Goal: Task Accomplishment & Management: Complete application form

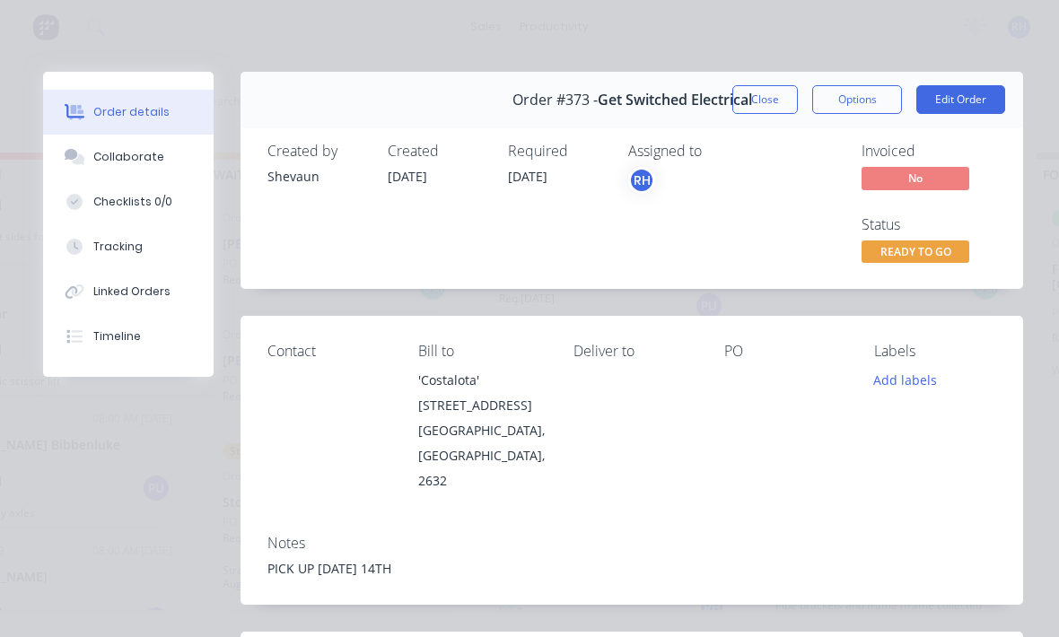
click at [770, 96] on button "Close" at bounding box center [765, 99] width 66 height 29
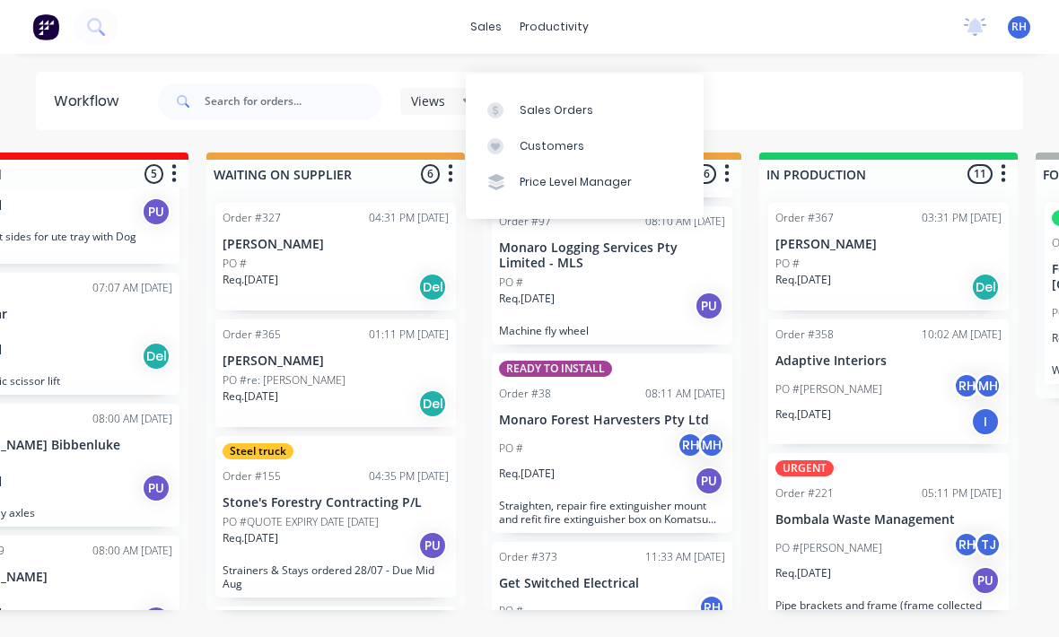
click at [589, 92] on link "Sales Orders" at bounding box center [585, 110] width 238 height 36
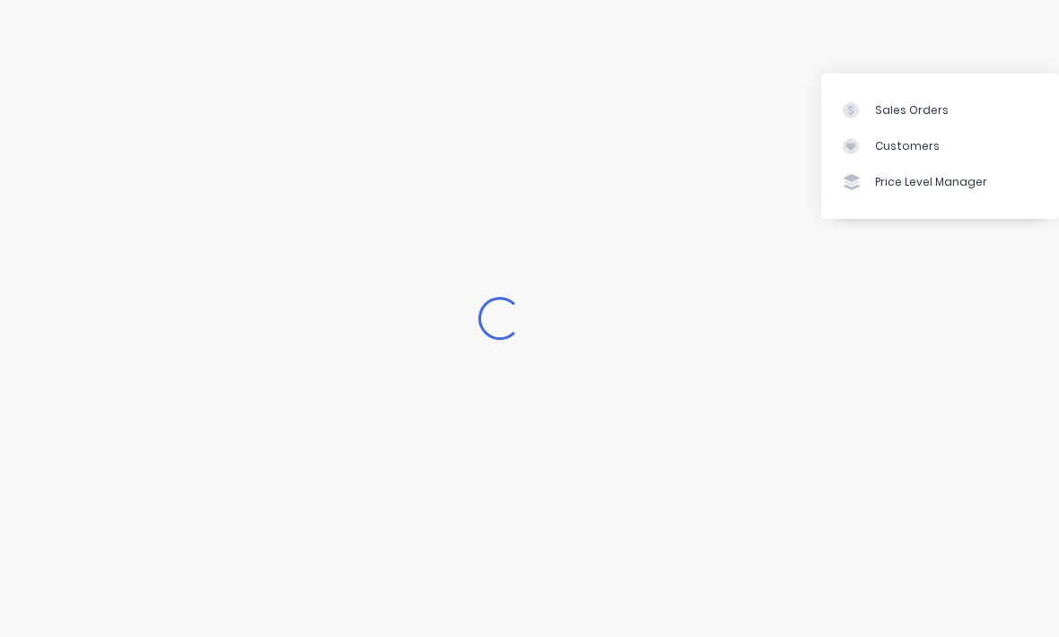
scroll to position [24, 0]
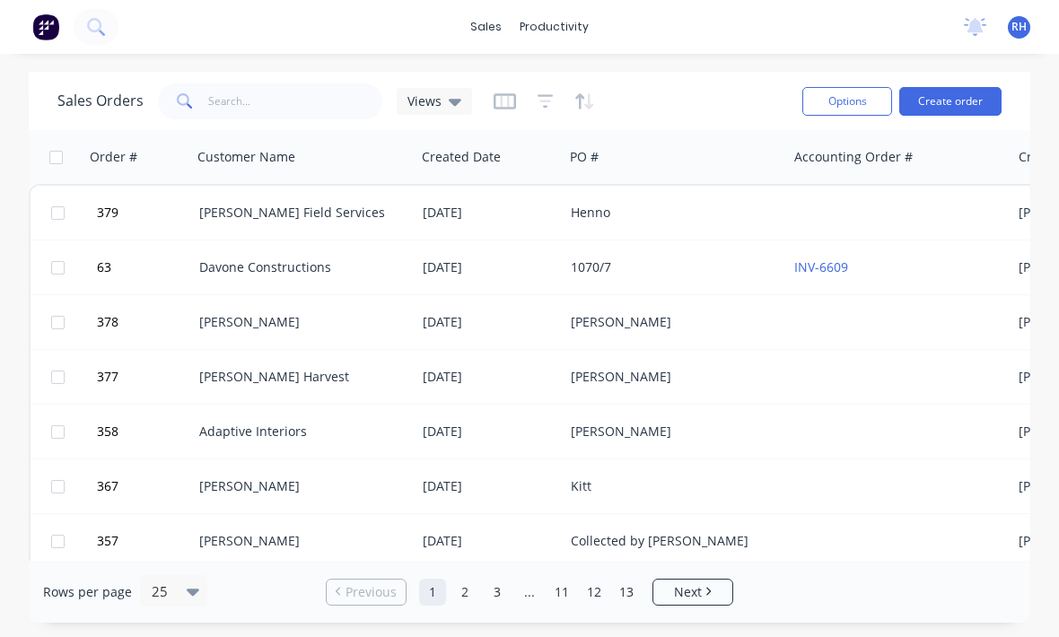
click at [958, 87] on button "Create order" at bounding box center [950, 101] width 102 height 29
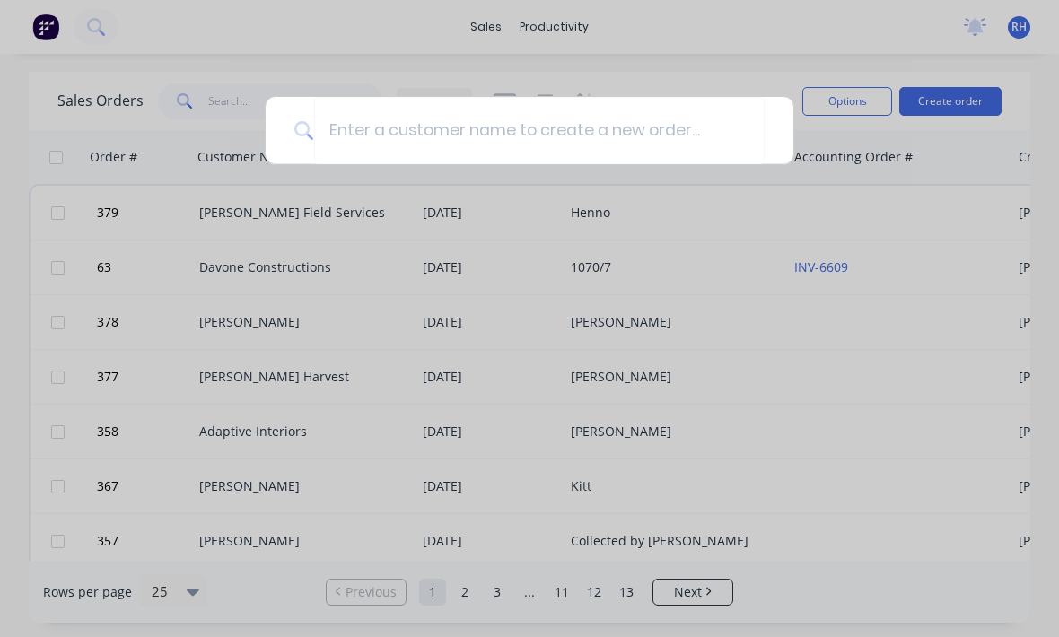
scroll to position [23, 0]
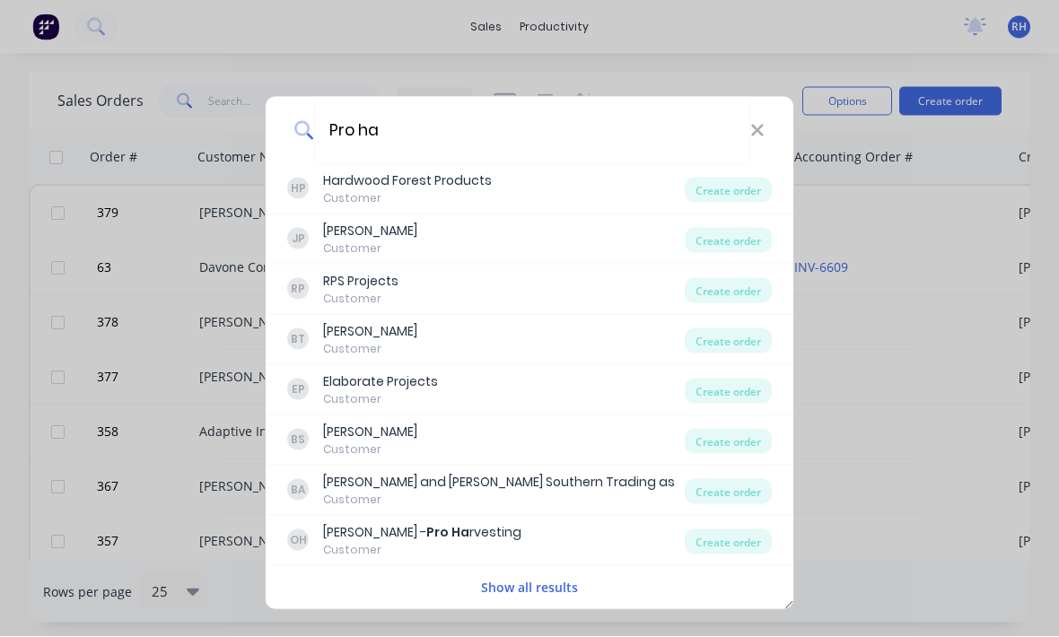
type input "Pro har"
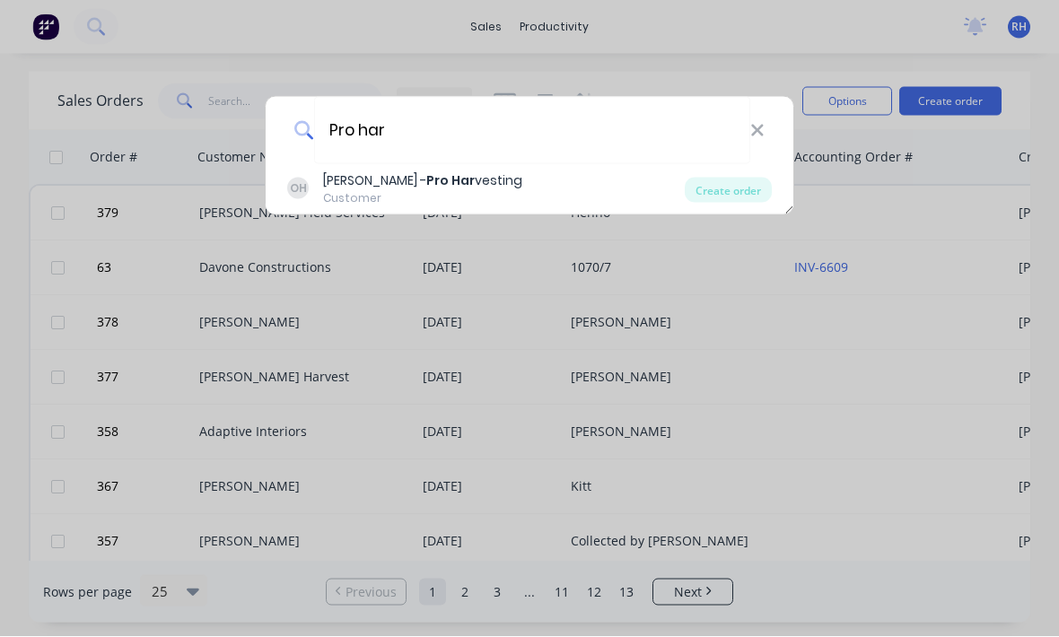
click at [337, 178] on div "[PERSON_NAME] - Pro Har vesting" at bounding box center [422, 180] width 199 height 19
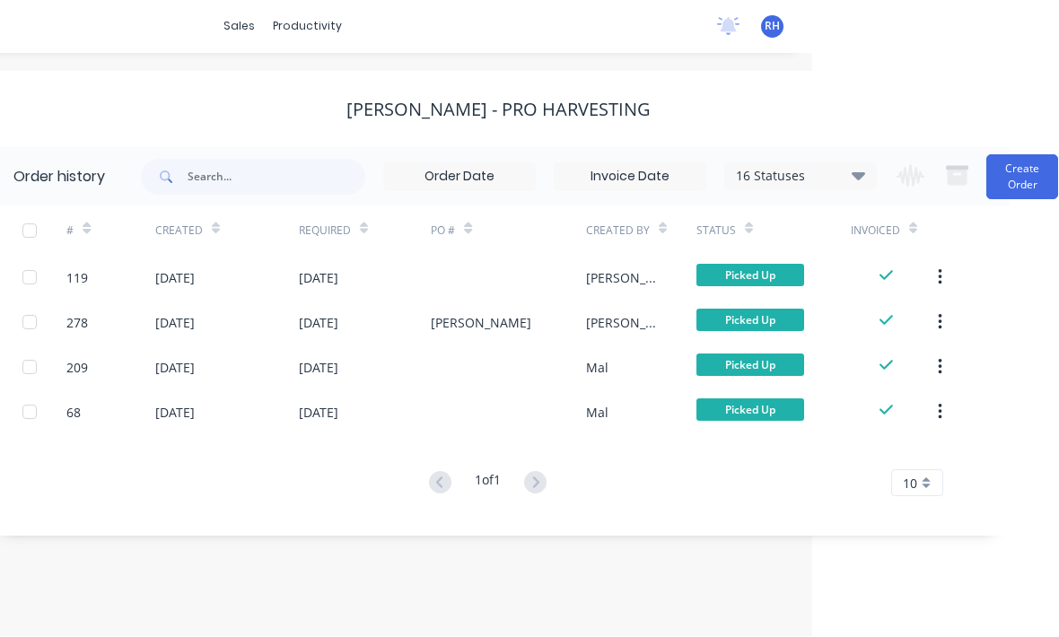
scroll to position [23, 273]
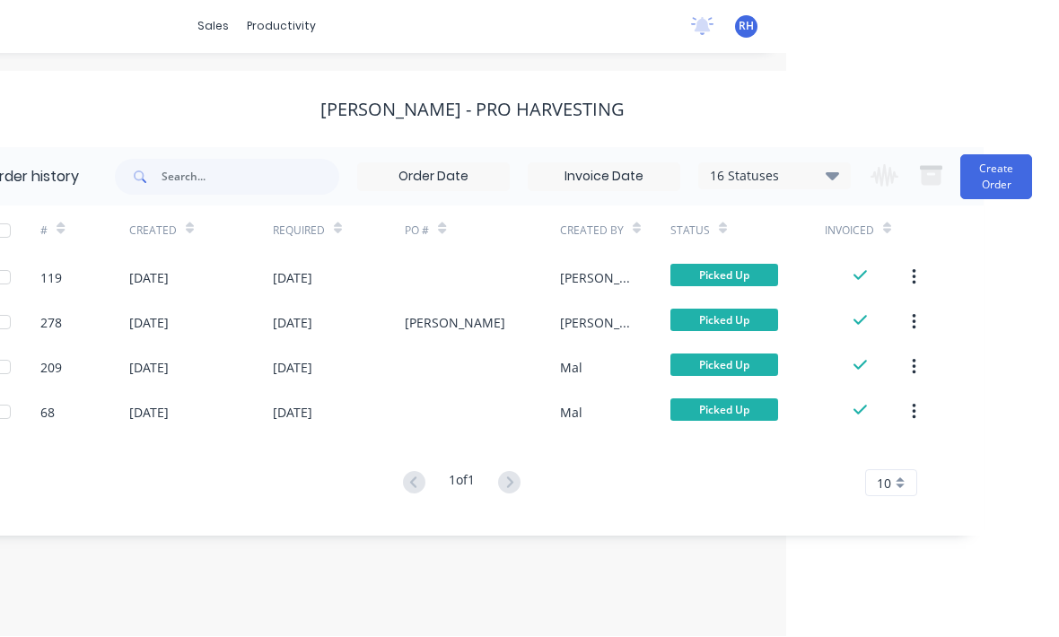
click at [1012, 155] on button "Create Order" at bounding box center [996, 177] width 72 height 45
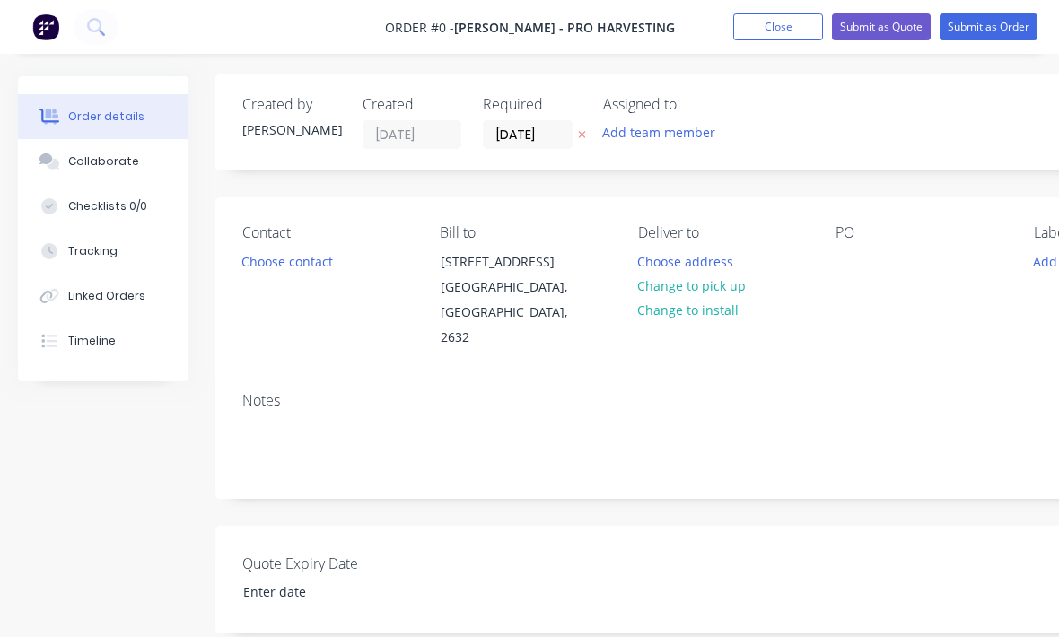
scroll to position [1, 0]
click at [846, 251] on div at bounding box center [850, 263] width 29 height 26
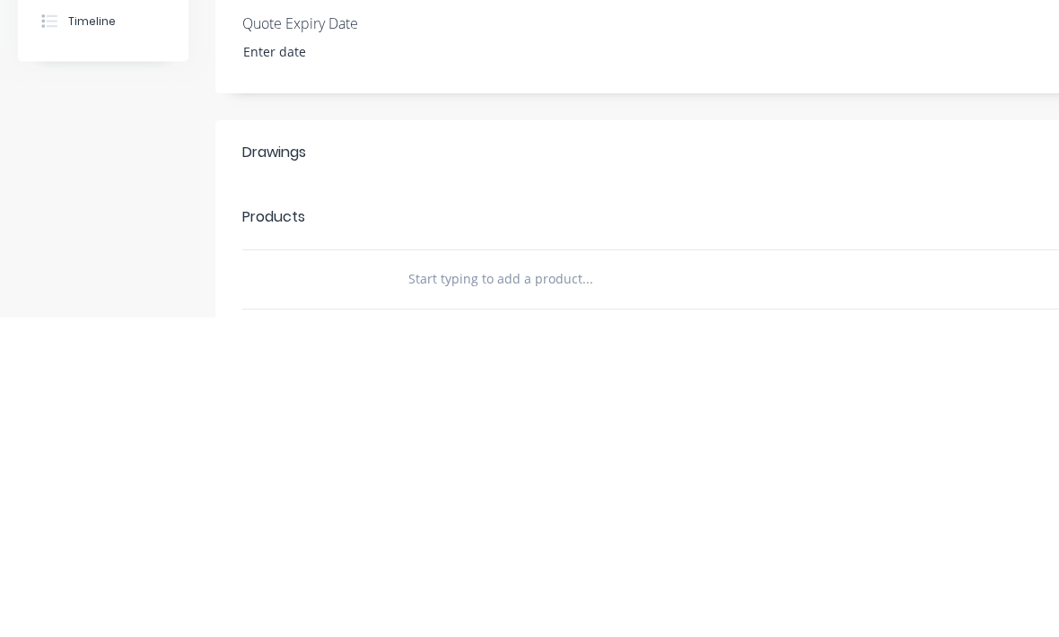
click at [364, 144] on div "Order details Collaborate Checklists 0/0 Tracking Linked Orders Timeline Order …" at bounding box center [624, 402] width 1248 height 1095
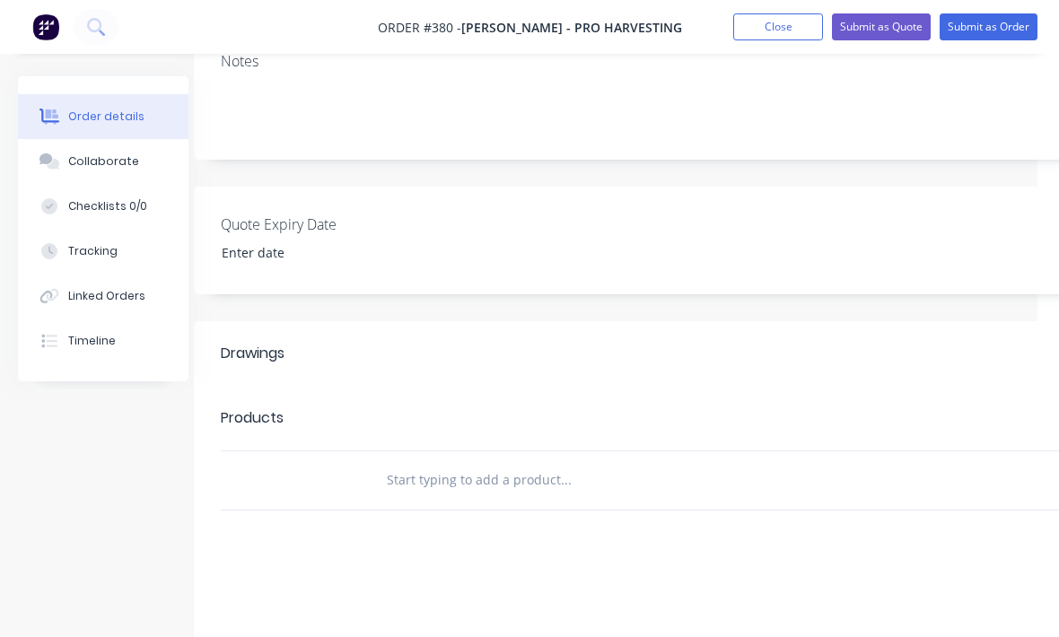
scroll to position [341, 14]
click at [345, 339] on div "Drawings" at bounding box center [330, 353] width 204 height 29
click at [345, 416] on header "Products Add product" at bounding box center [708, 418] width 1014 height 65
click at [446, 462] on input "text" at bounding box center [572, 480] width 359 height 36
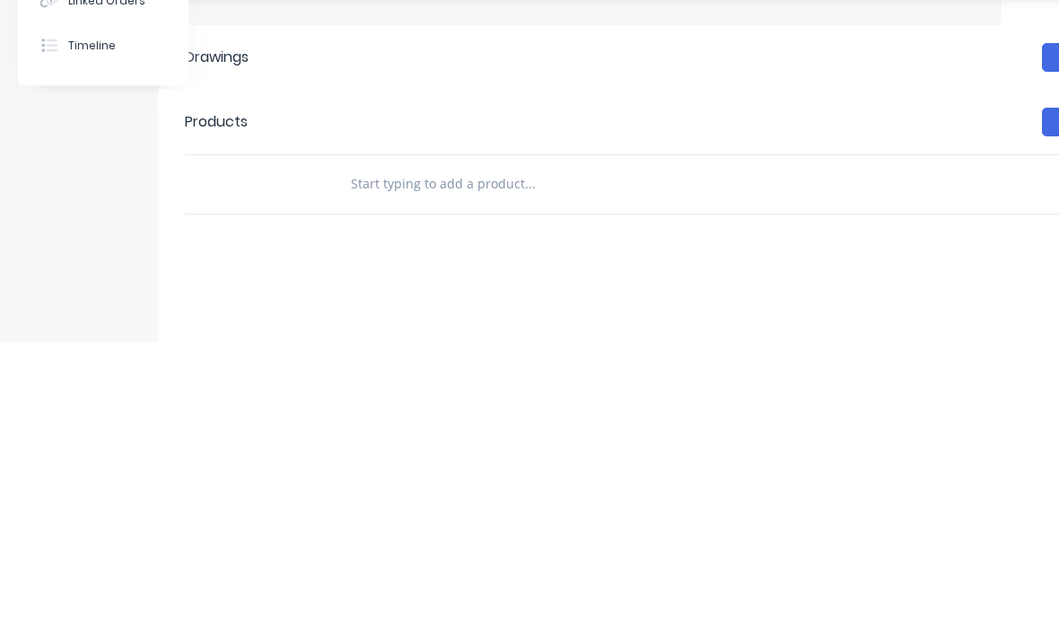
type input "N"
click at [309, 404] on div "Products" at bounding box center [287, 418] width 204 height 29
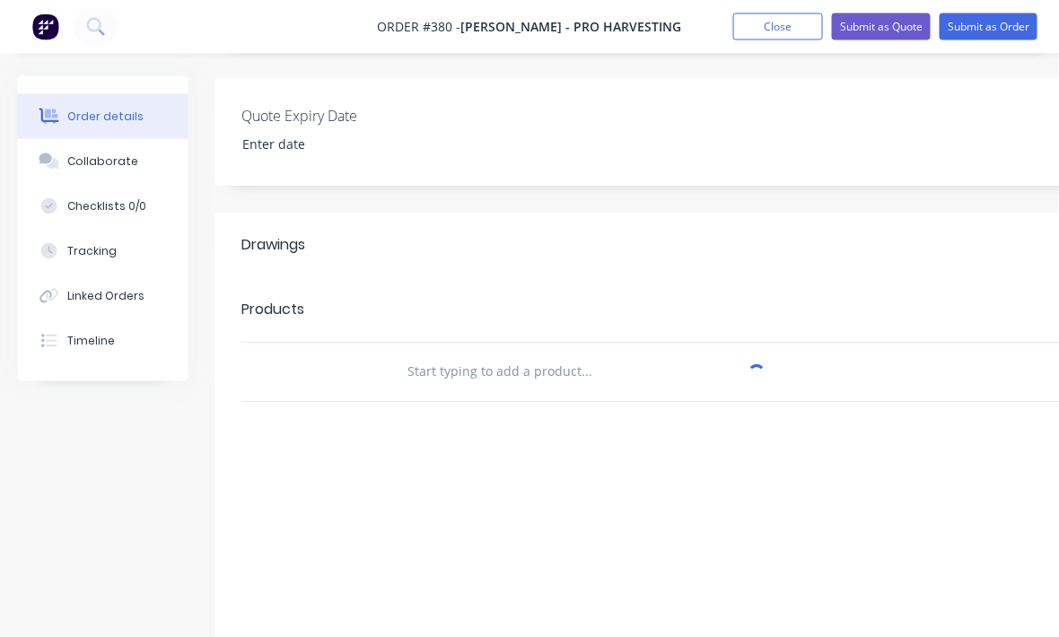
scroll to position [449, 0]
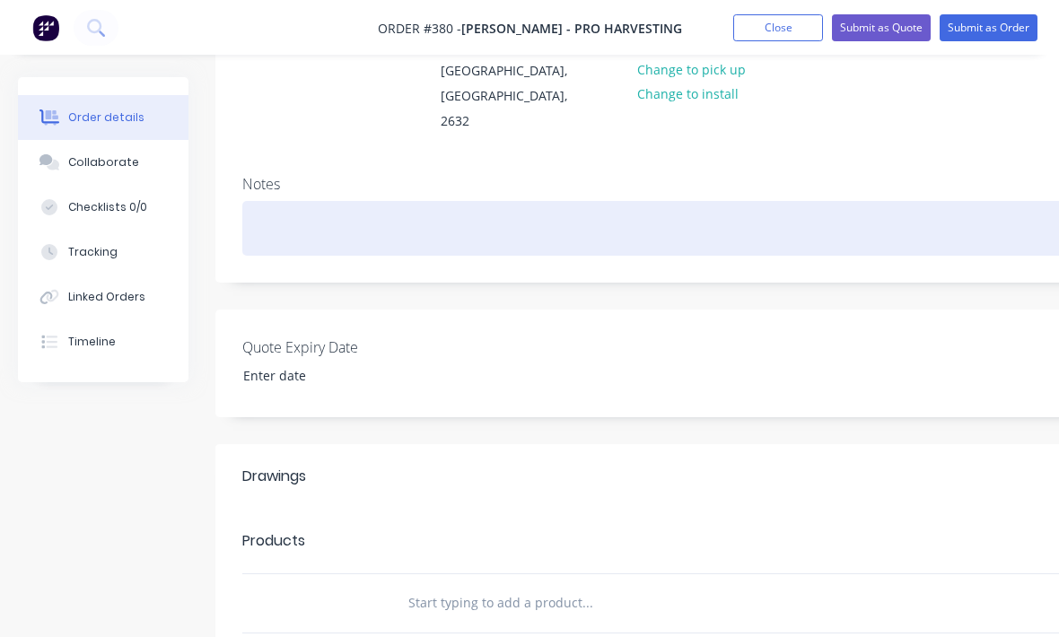
click at [290, 200] on div at bounding box center [722, 227] width 960 height 55
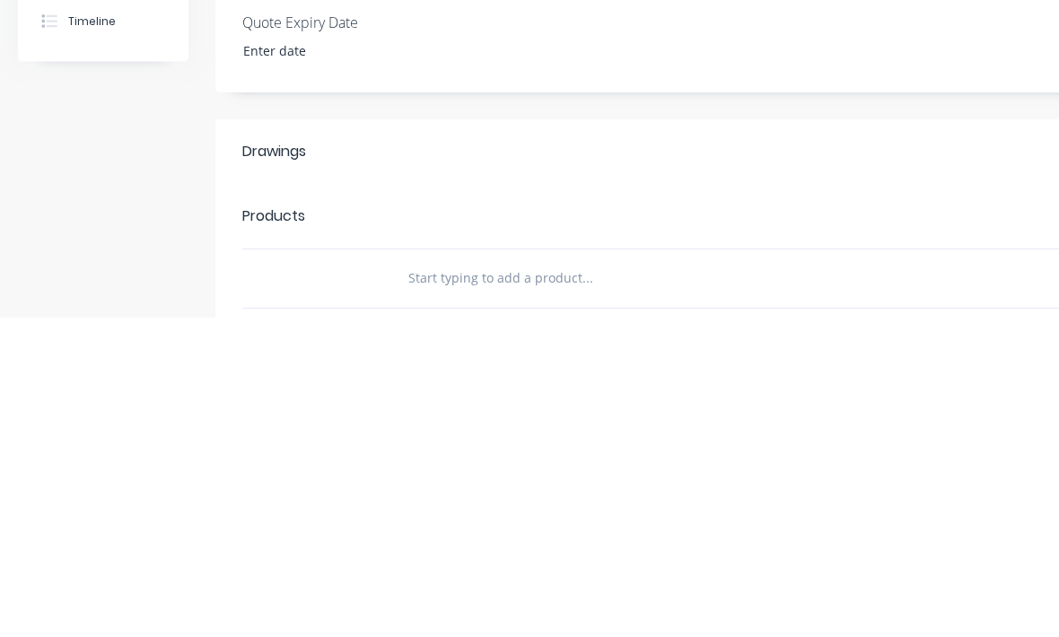
scroll to position [224, 0]
click at [308, 438] on header "Drawings Add drawing" at bounding box center [722, 470] width 1014 height 65
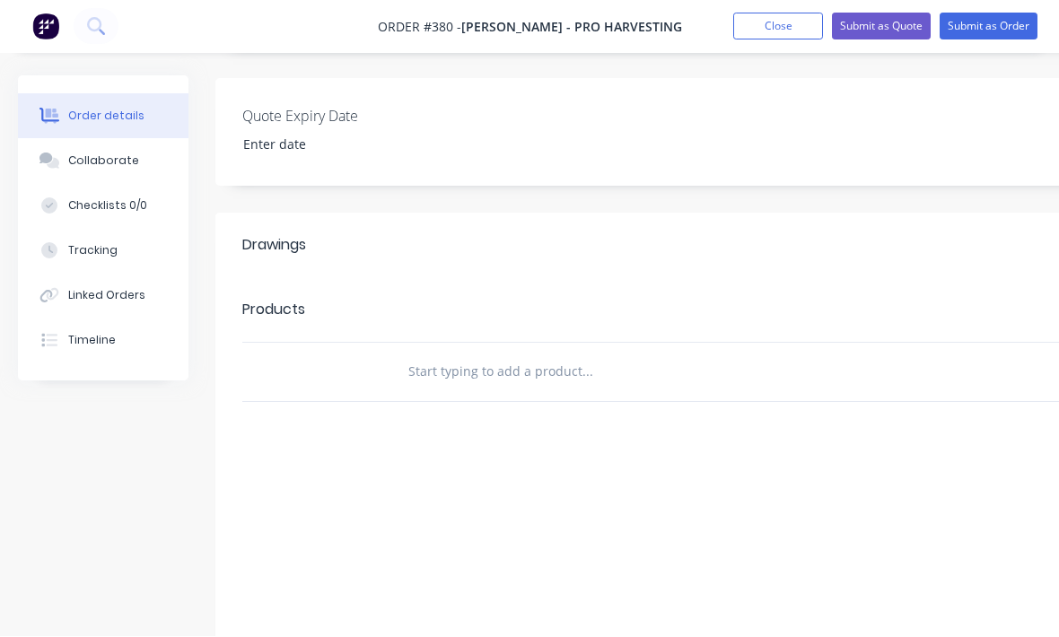
click at [408, 355] on input "text" at bounding box center [586, 373] width 359 height 36
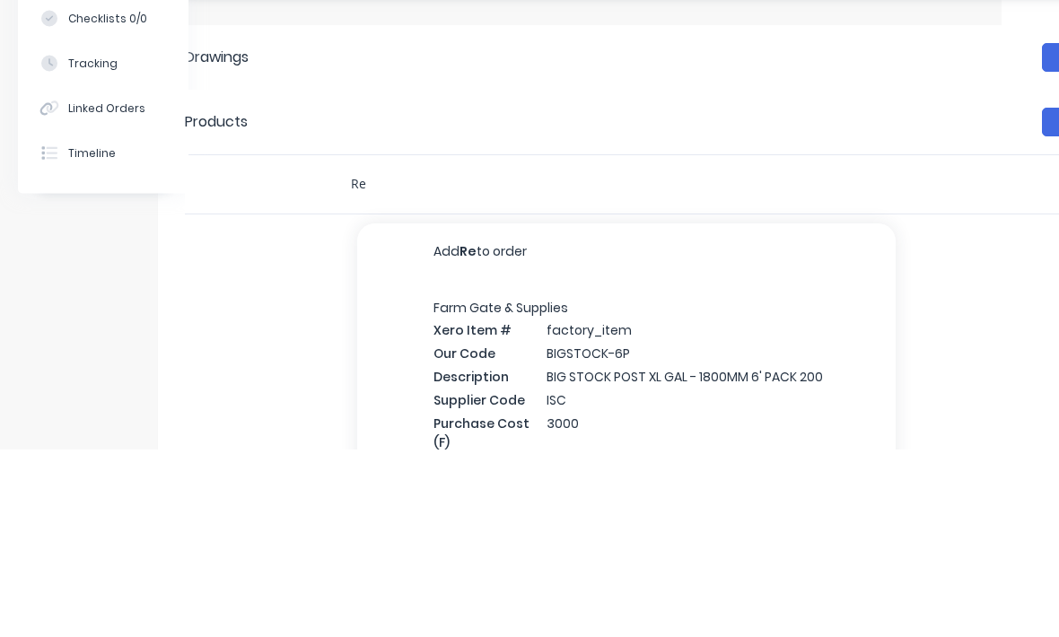
type input "R"
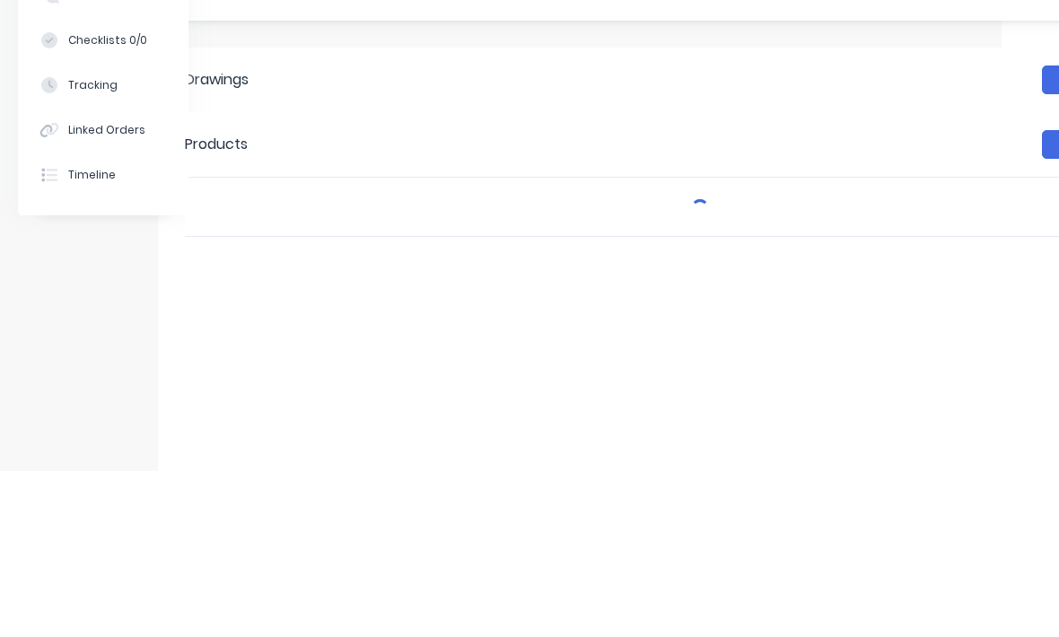
type input "L"
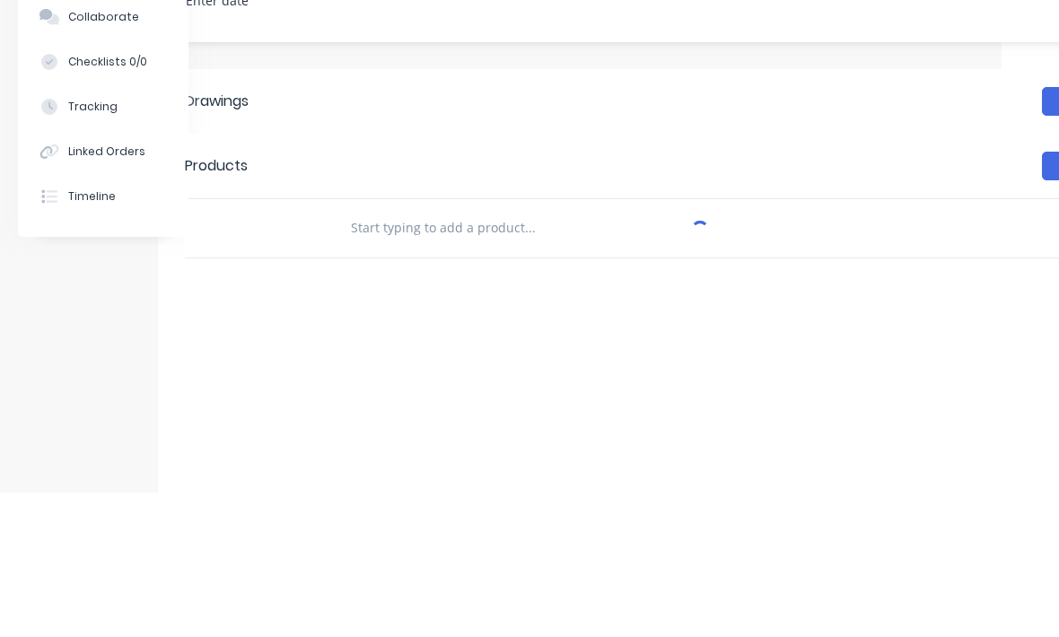
type input "L"
type input "R"
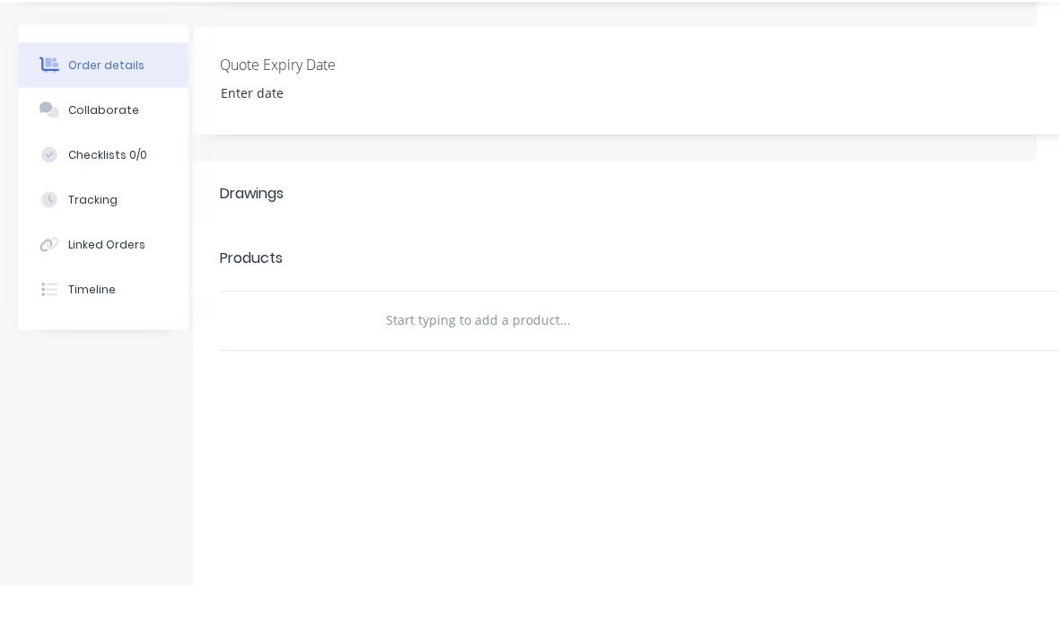
scroll to position [449, 22]
click at [290, 214] on header "Drawings Add drawing" at bounding box center [700, 246] width 1014 height 65
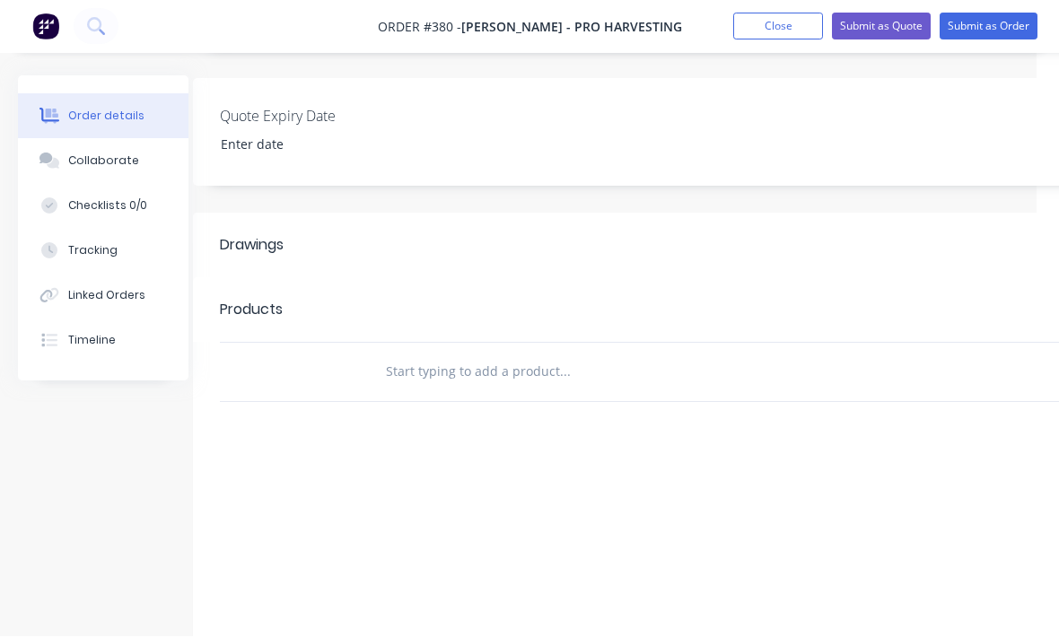
click at [244, 239] on header "Drawings Add drawing" at bounding box center [700, 246] width 1014 height 65
click at [302, 344] on div at bounding box center [310, 373] width 108 height 58
click at [486, 355] on input "text" at bounding box center [564, 373] width 359 height 36
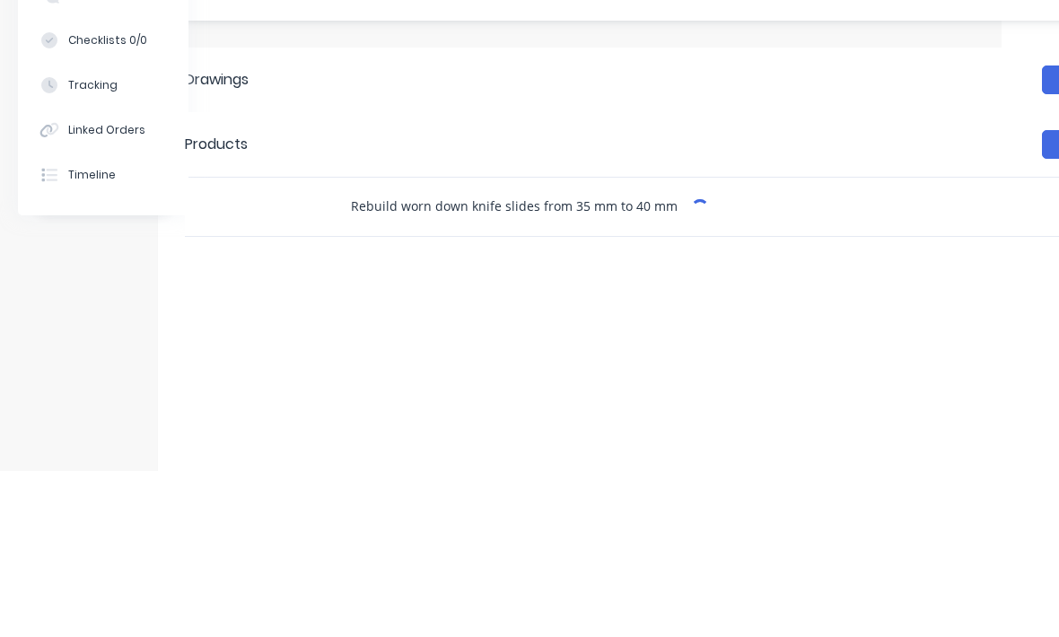
type input "Rebuild worn down knife slides from 35 mm to 40 mm"
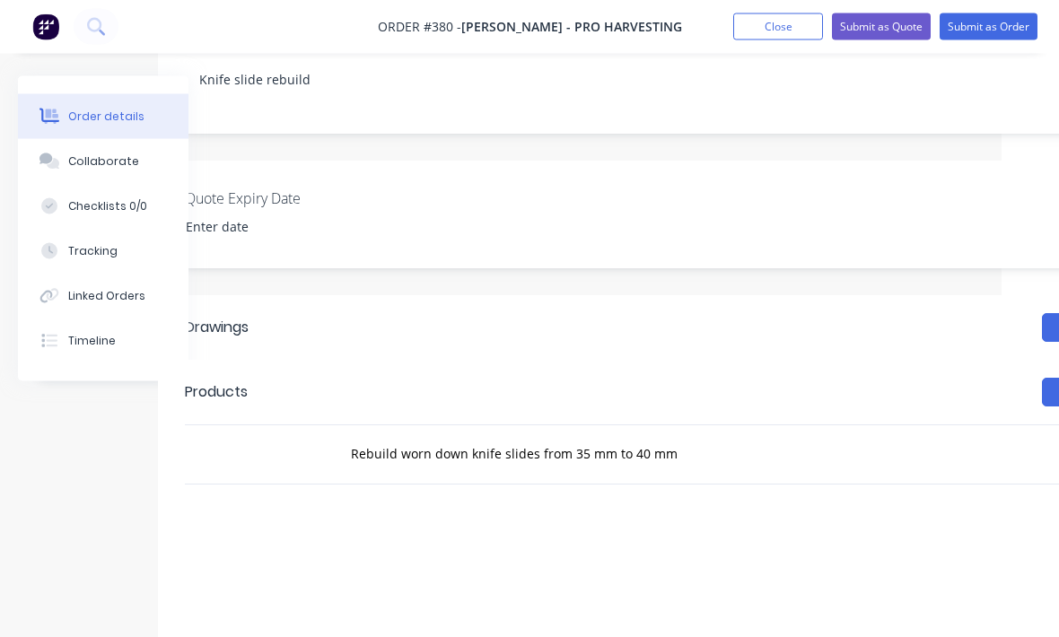
scroll to position [360, 57]
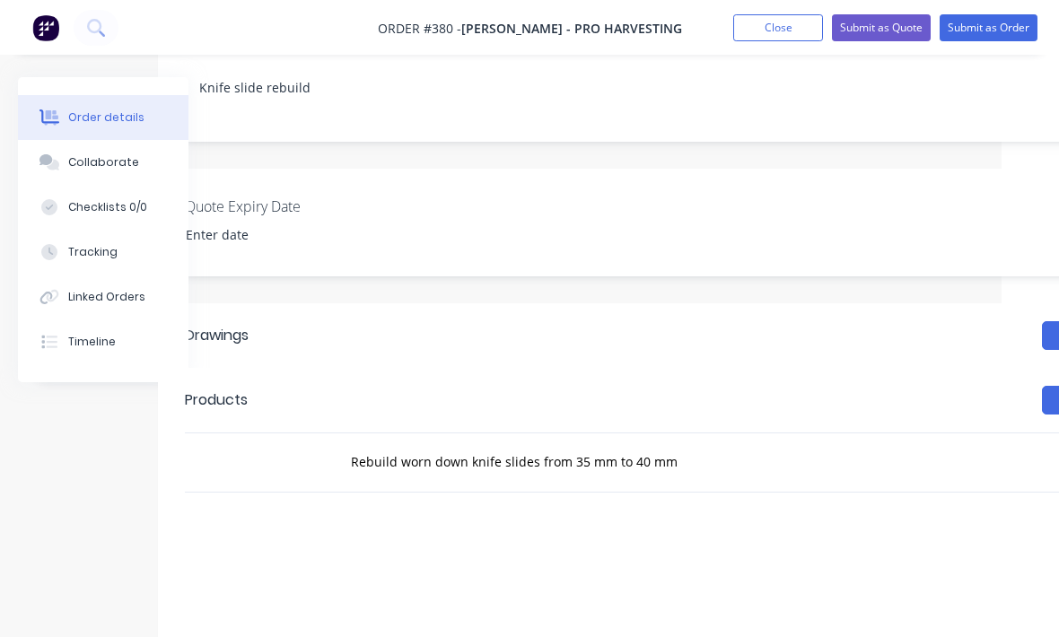
click at [1005, 30] on button "Submit as Order" at bounding box center [989, 26] width 98 height 27
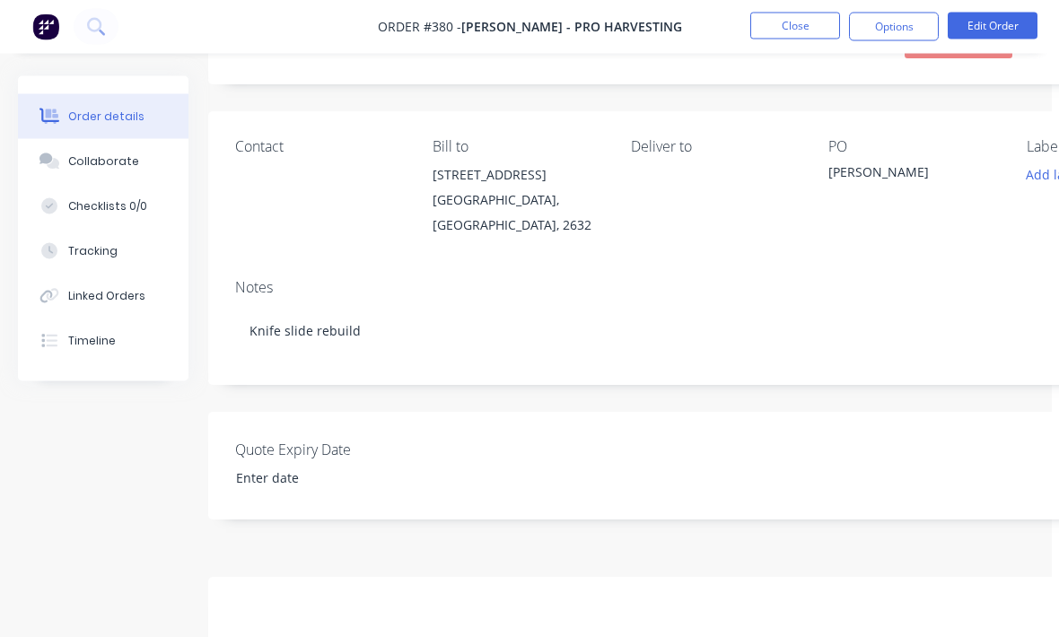
scroll to position [0, 7]
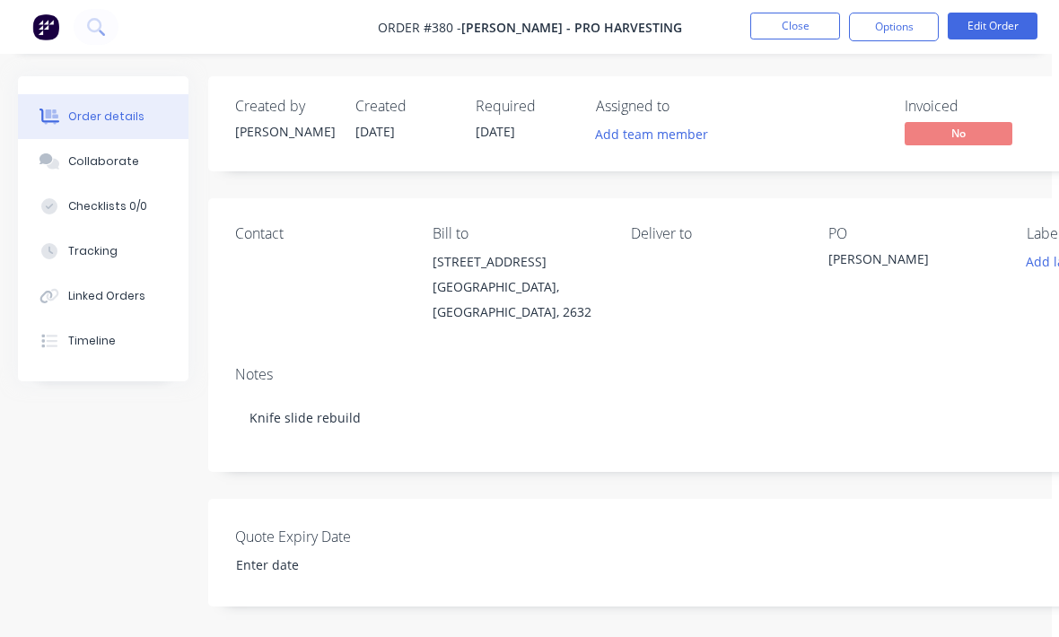
click at [799, 22] on button "Close" at bounding box center [795, 26] width 90 height 27
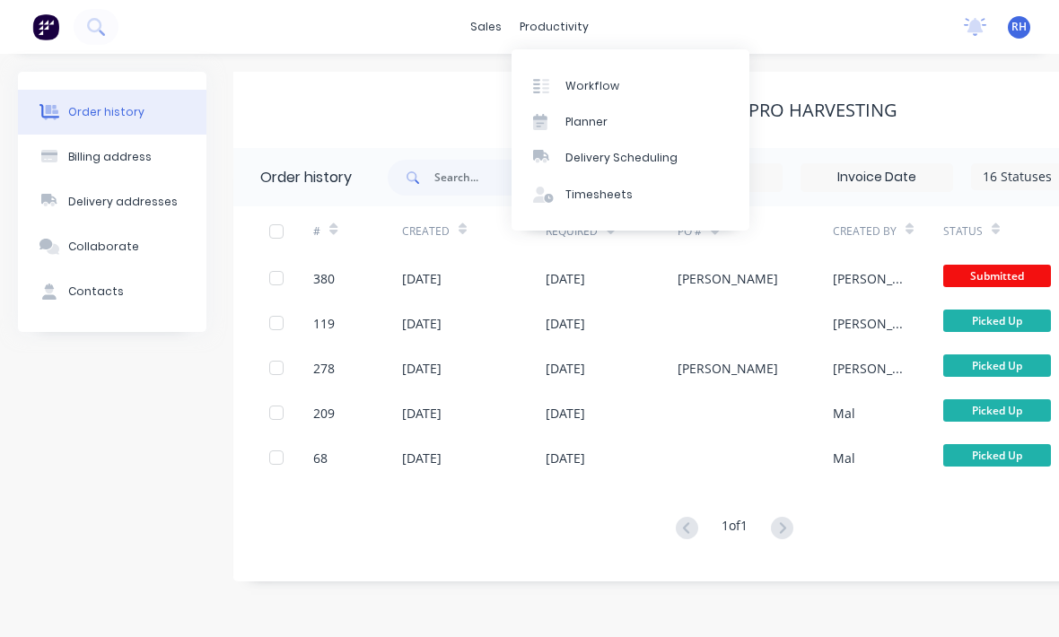
click at [634, 86] on link "Workflow" at bounding box center [631, 85] width 238 height 36
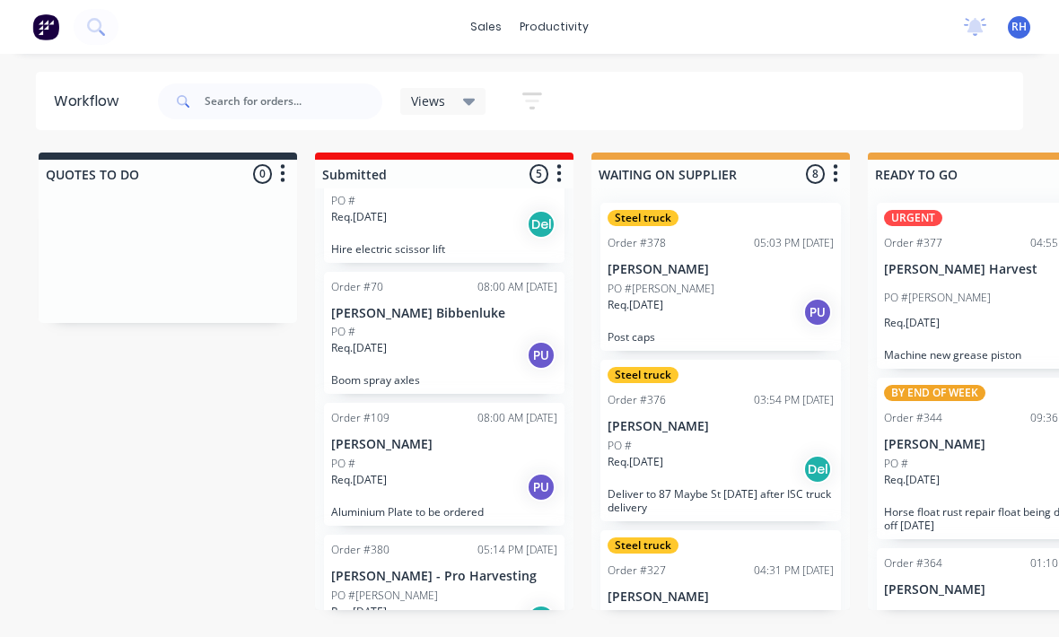
scroll to position [207, 0]
click at [495, 574] on p "[PERSON_NAME] - Pro Harvesting" at bounding box center [444, 577] width 226 height 15
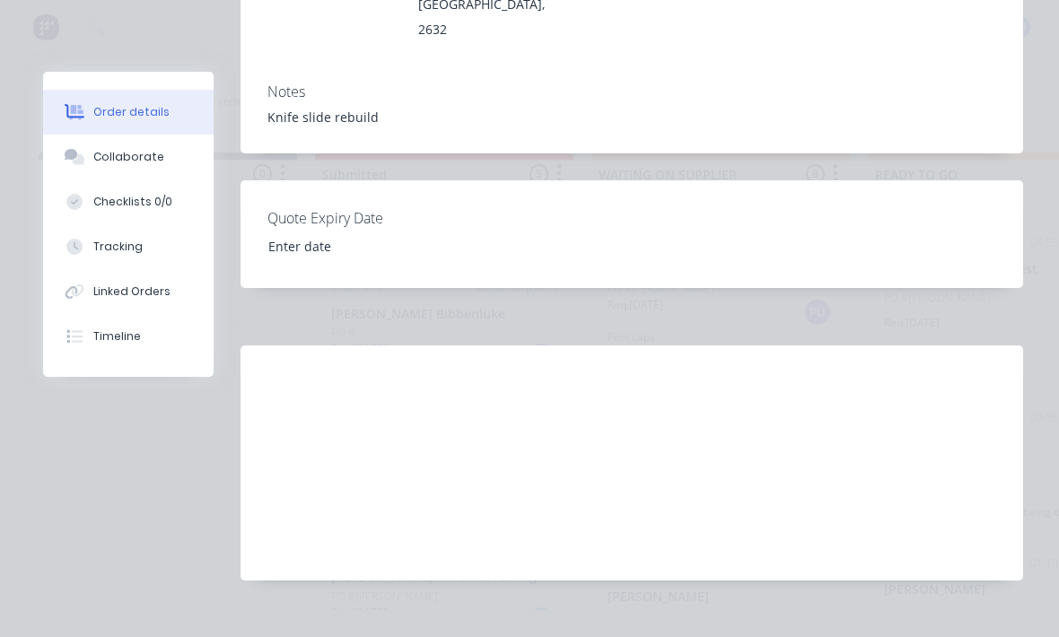
scroll to position [417, 0]
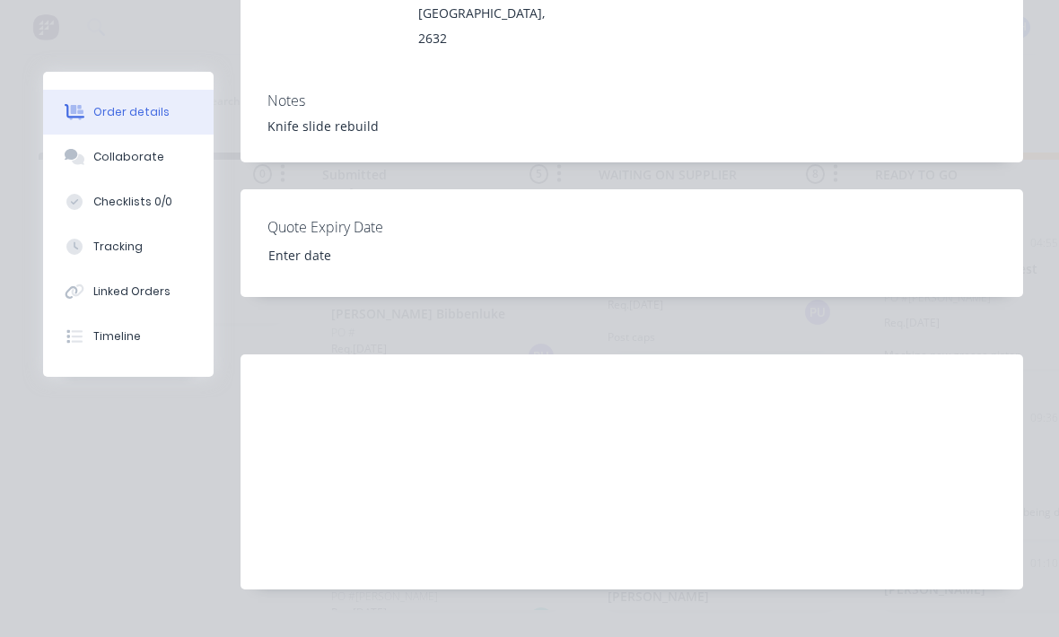
click at [95, 246] on div "Tracking" at bounding box center [117, 247] width 49 height 16
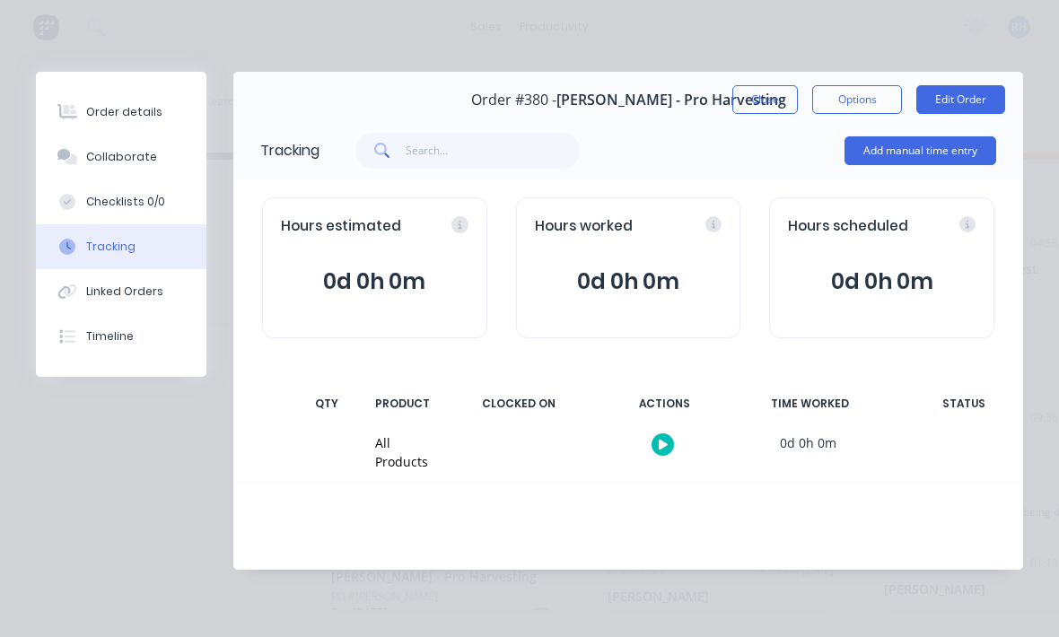
click at [944, 154] on button "Add manual time entry" at bounding box center [921, 150] width 152 height 29
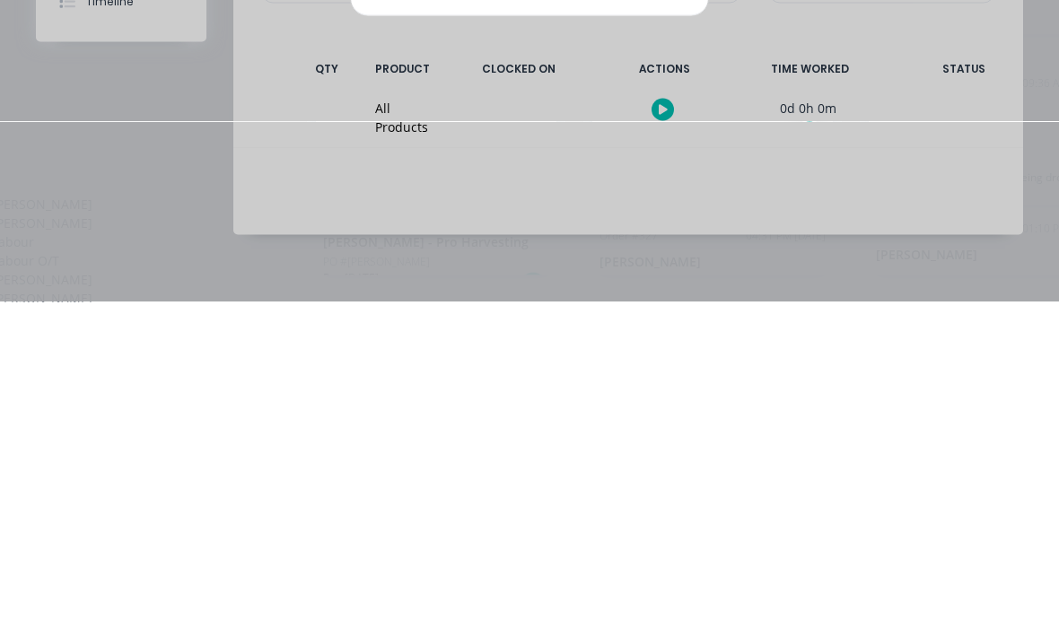
scroll to position [97, 0]
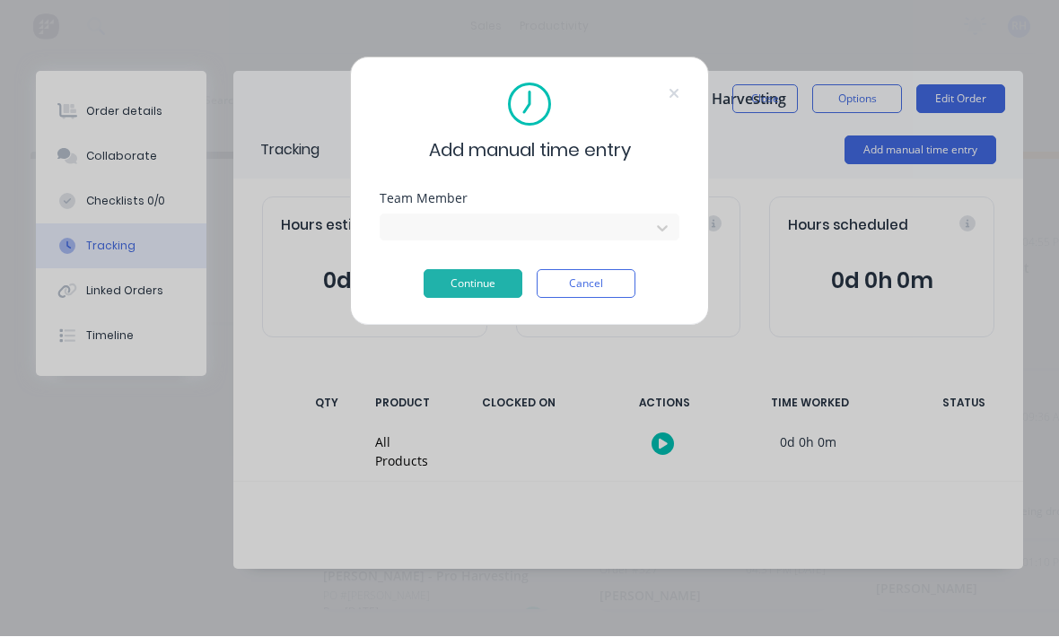
click at [490, 297] on button "Continue" at bounding box center [473, 284] width 99 height 29
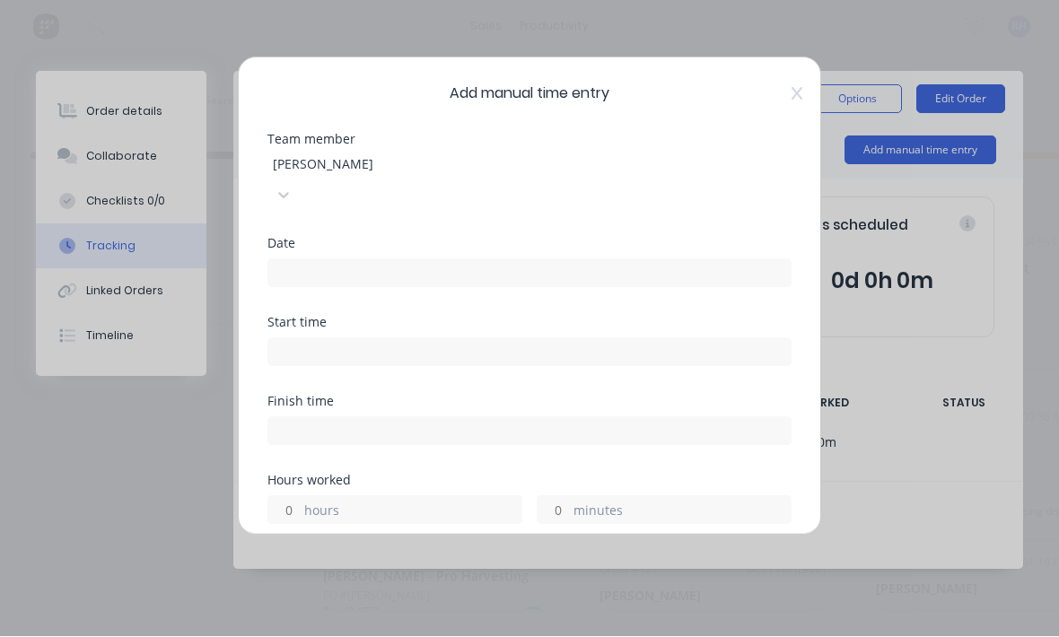
click at [496, 317] on div "Start time" at bounding box center [529, 342] width 524 height 50
click at [693, 260] on input at bounding box center [529, 273] width 522 height 27
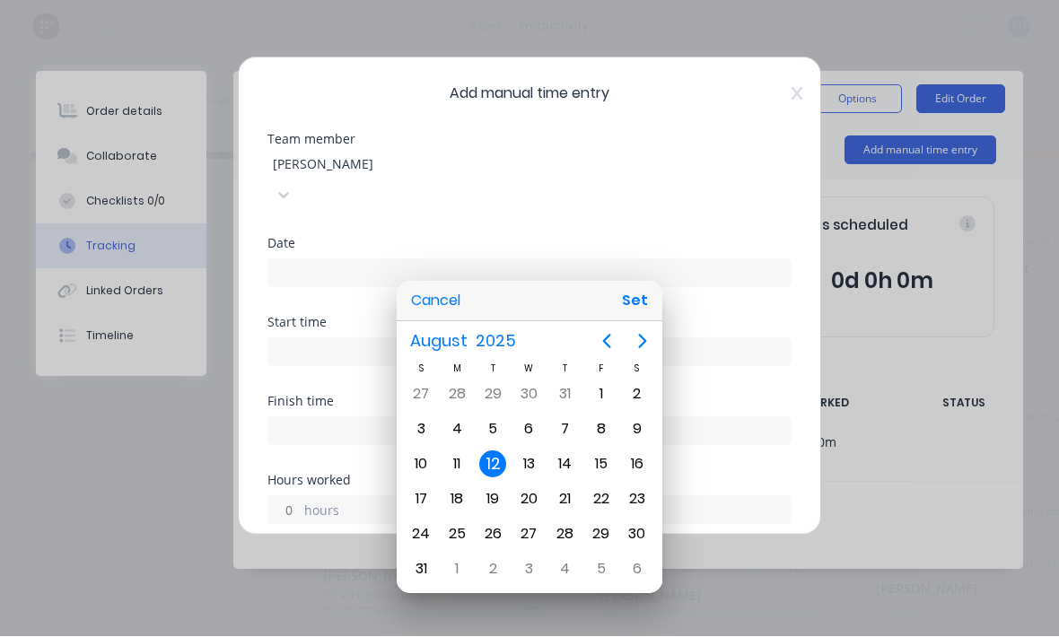
click at [632, 298] on button "Set" at bounding box center [635, 301] width 40 height 32
type input "[DATE]"
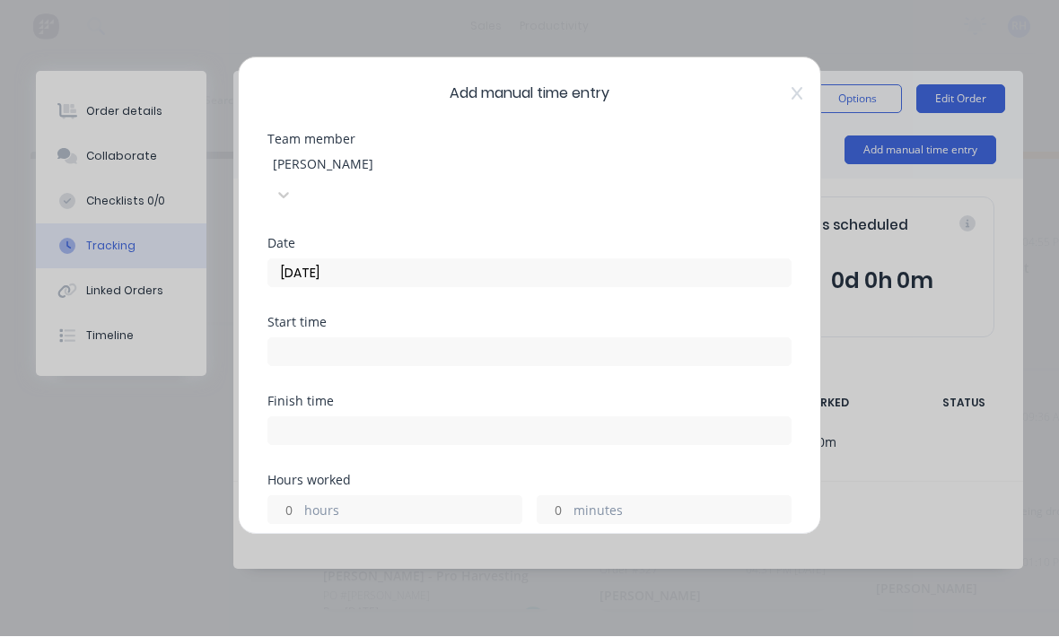
click at [597, 339] on input at bounding box center [529, 352] width 522 height 27
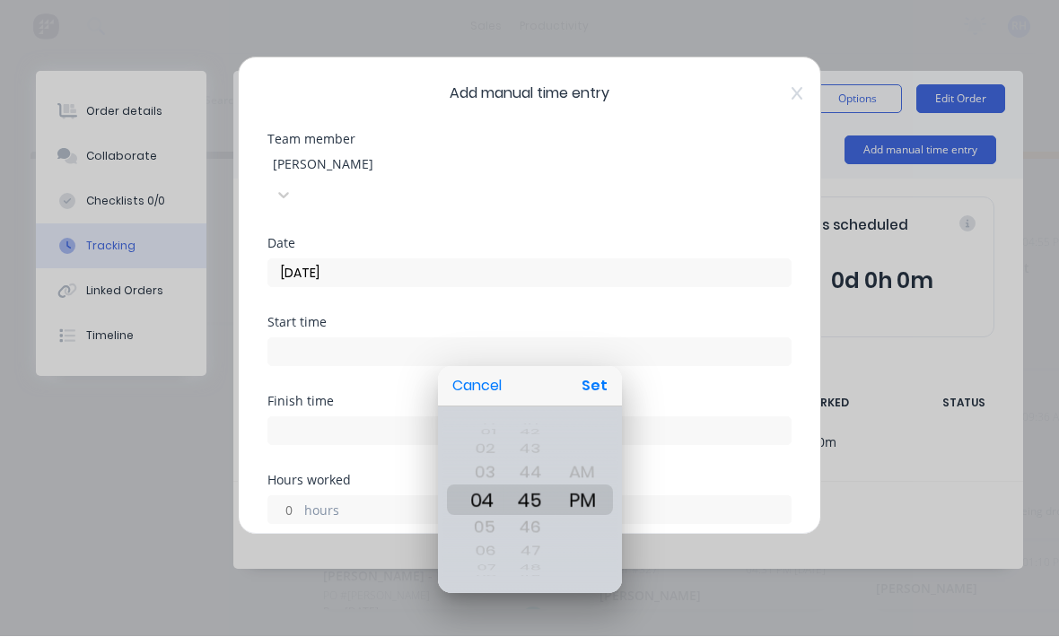
click at [602, 384] on button "Set" at bounding box center [594, 387] width 40 height 32
type input "04:45 PM"
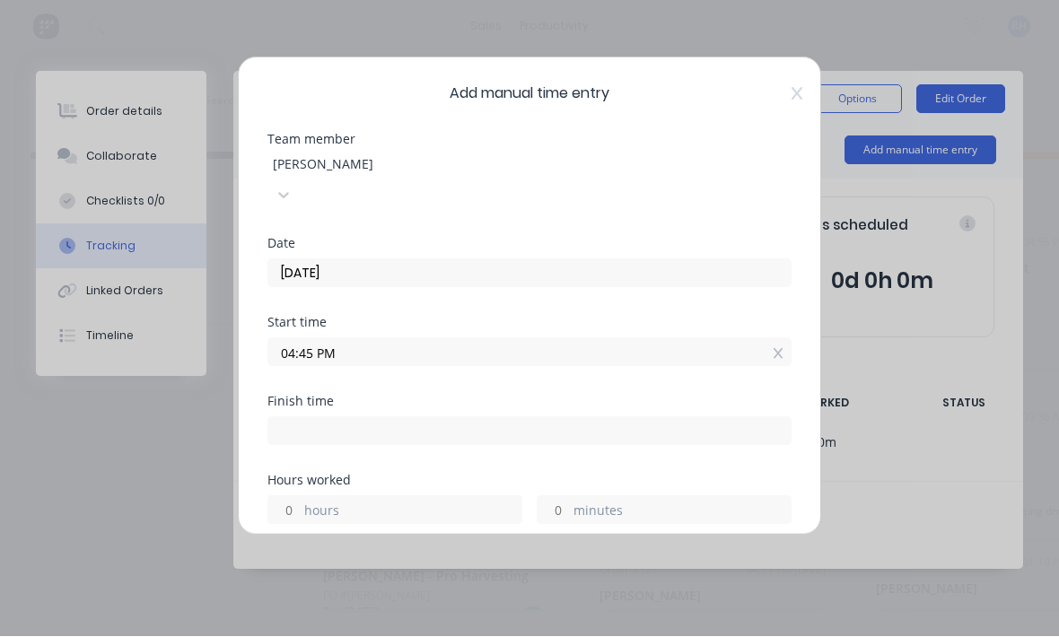
click at [565, 418] on input at bounding box center [529, 431] width 522 height 27
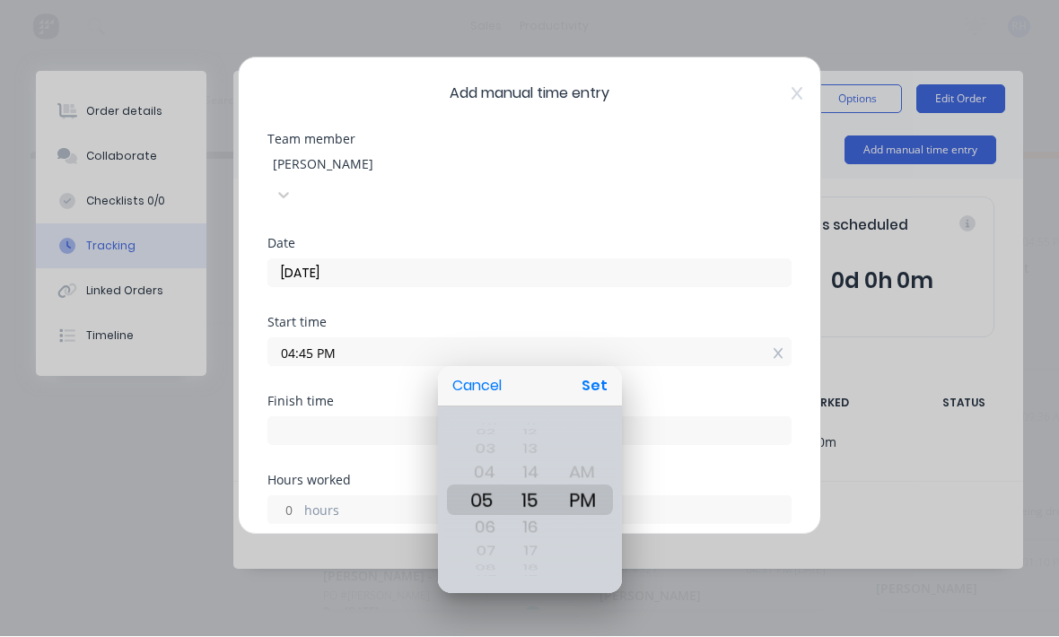
click at [599, 392] on button "Set" at bounding box center [594, 387] width 40 height 32
type input "05:15 PM"
type input "0"
type input "30"
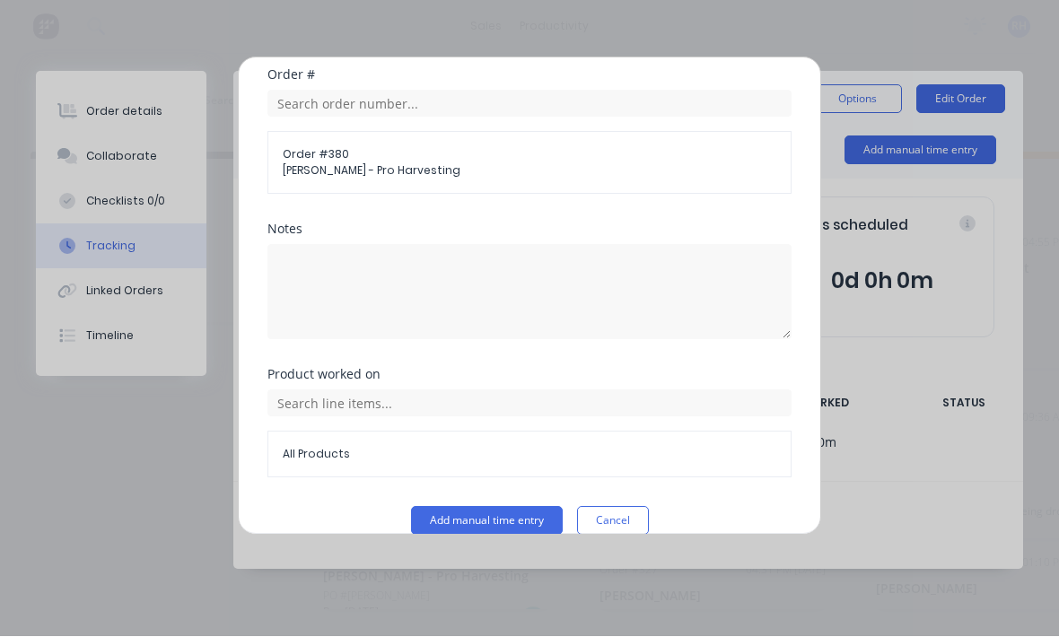
scroll to position [484, 0]
click at [520, 508] on button "Add manual time entry" at bounding box center [487, 522] width 152 height 29
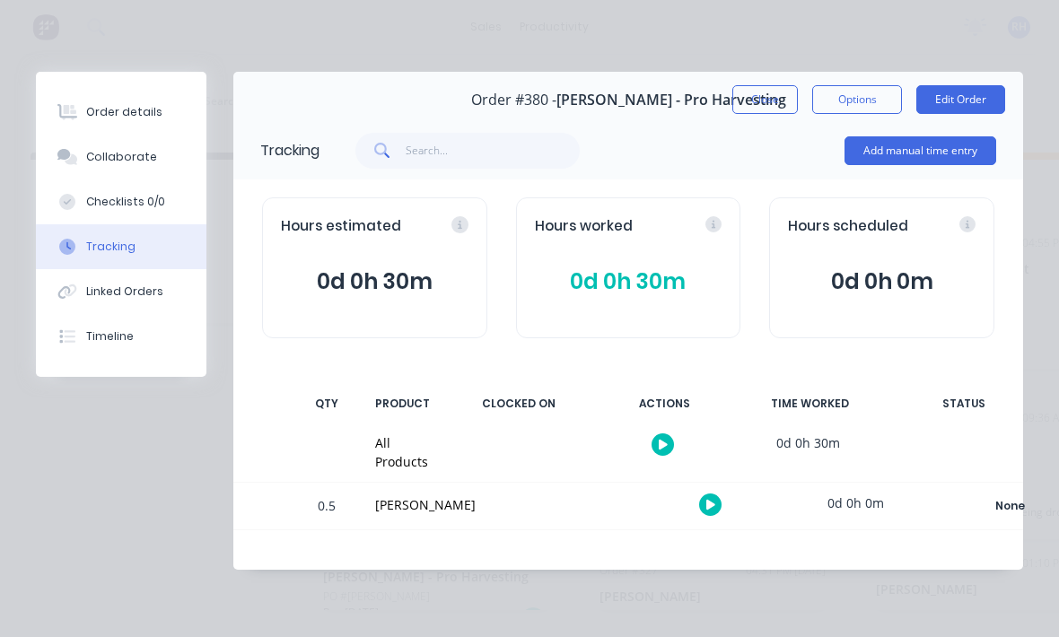
click at [99, 106] on div "Order details" at bounding box center [124, 112] width 76 height 16
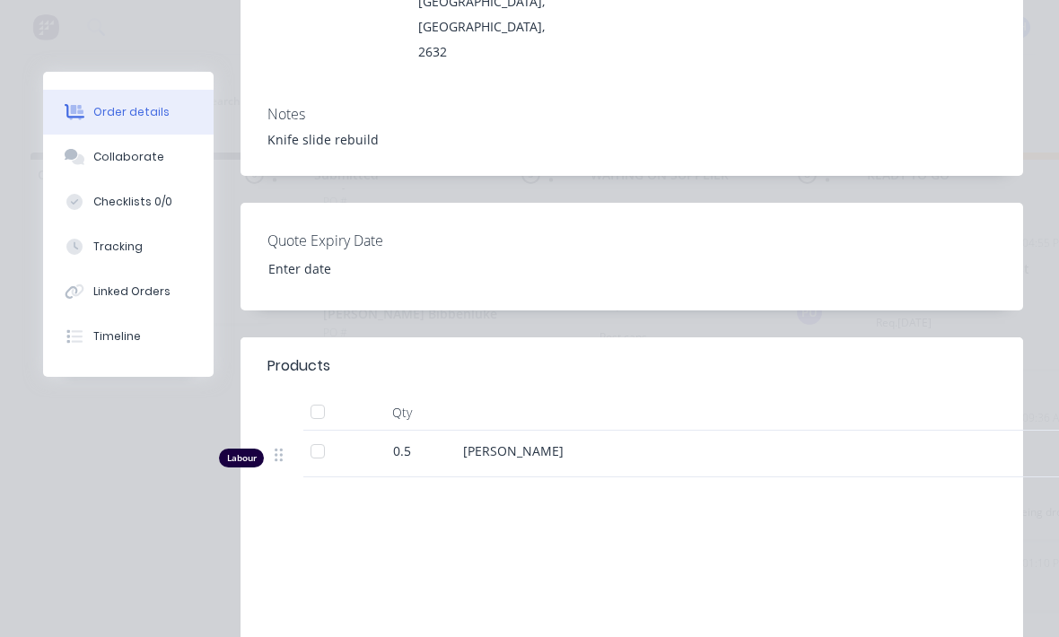
scroll to position [401, 0]
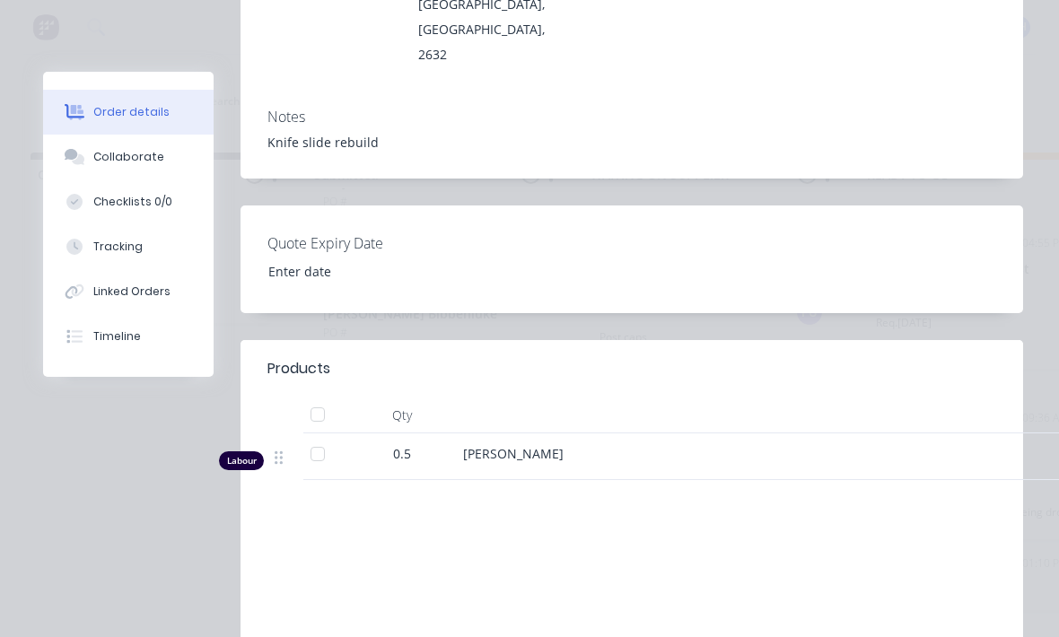
click at [106, 113] on div "Order details" at bounding box center [131, 112] width 76 height 16
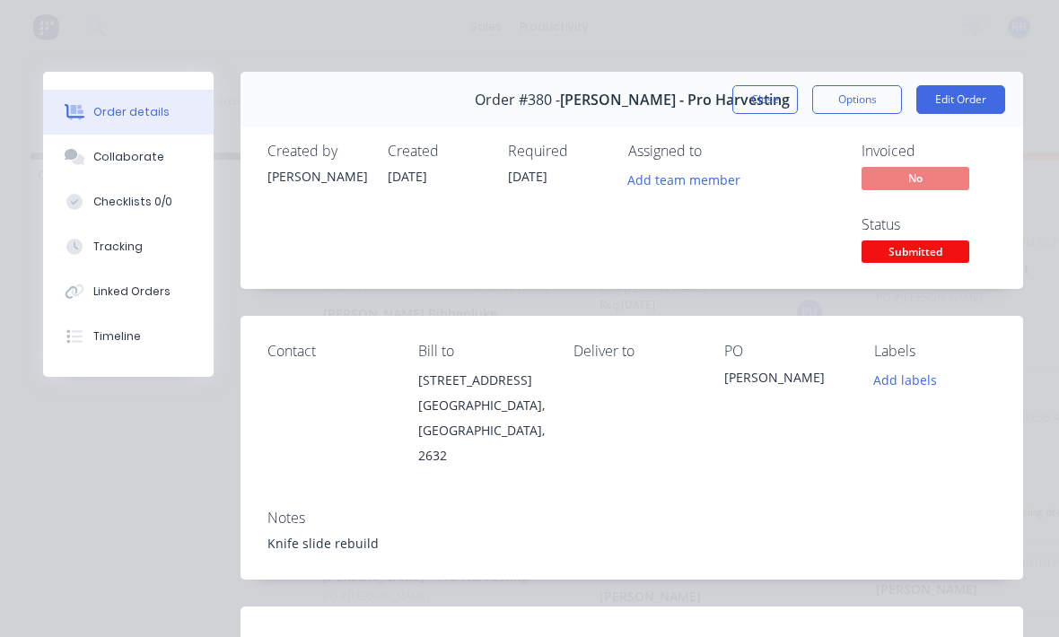
scroll to position [0, 0]
click at [774, 102] on button "Close" at bounding box center [765, 99] width 66 height 29
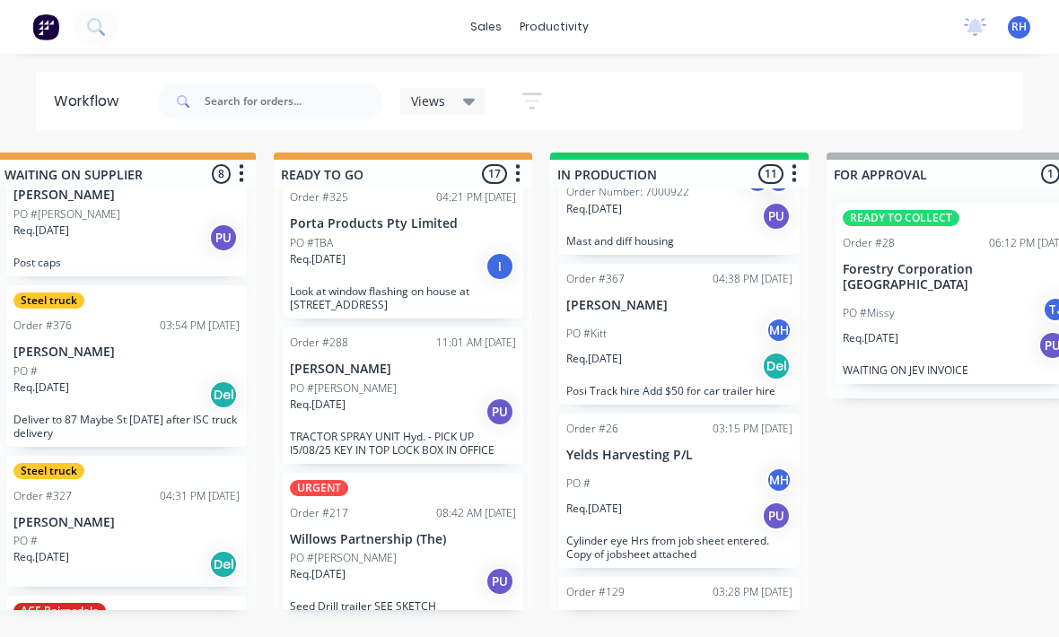
scroll to position [497, 0]
